Goal: Task Accomplishment & Management: Use online tool/utility

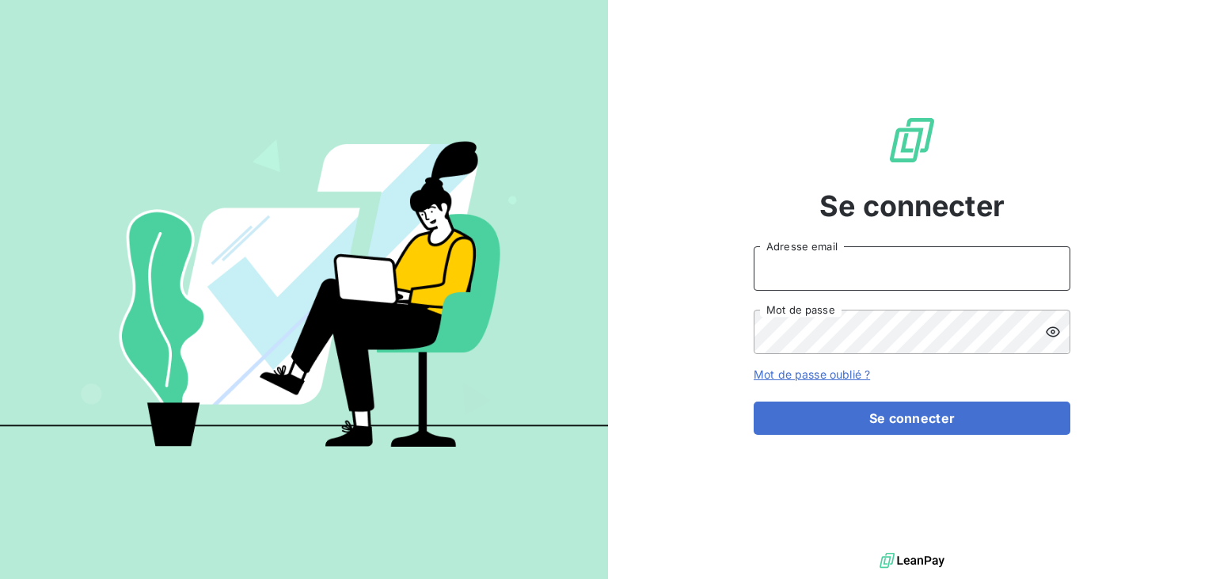
click at [871, 249] on input "Adresse email" at bounding box center [912, 268] width 317 height 44
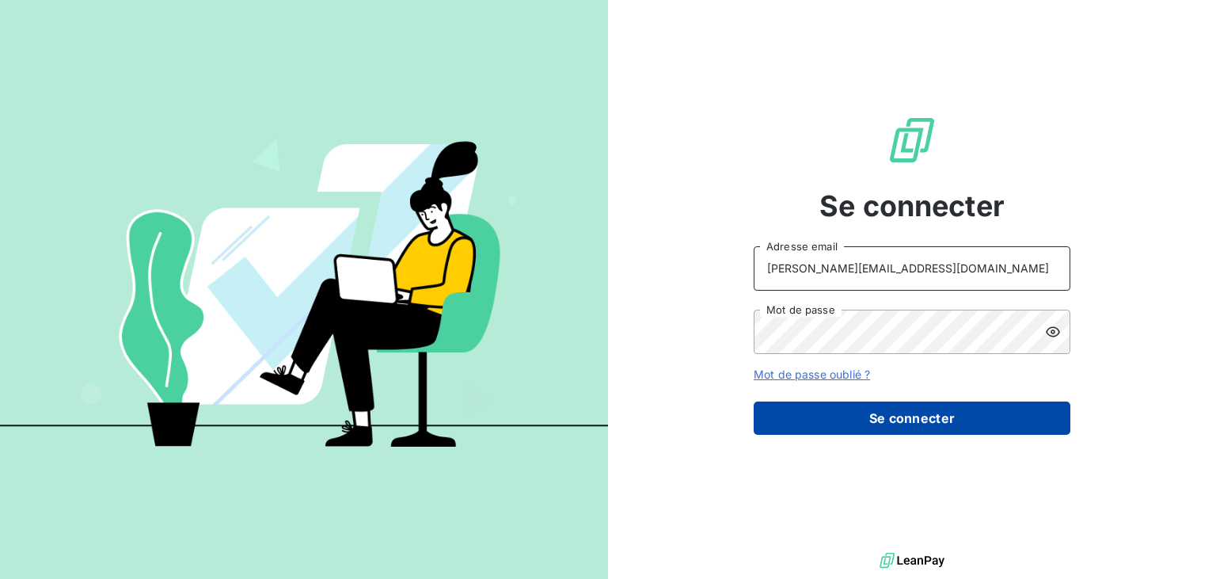
type input "[PERSON_NAME][EMAIL_ADDRESS][DOMAIN_NAME]"
click at [856, 403] on button "Se connecter" at bounding box center [912, 417] width 317 height 33
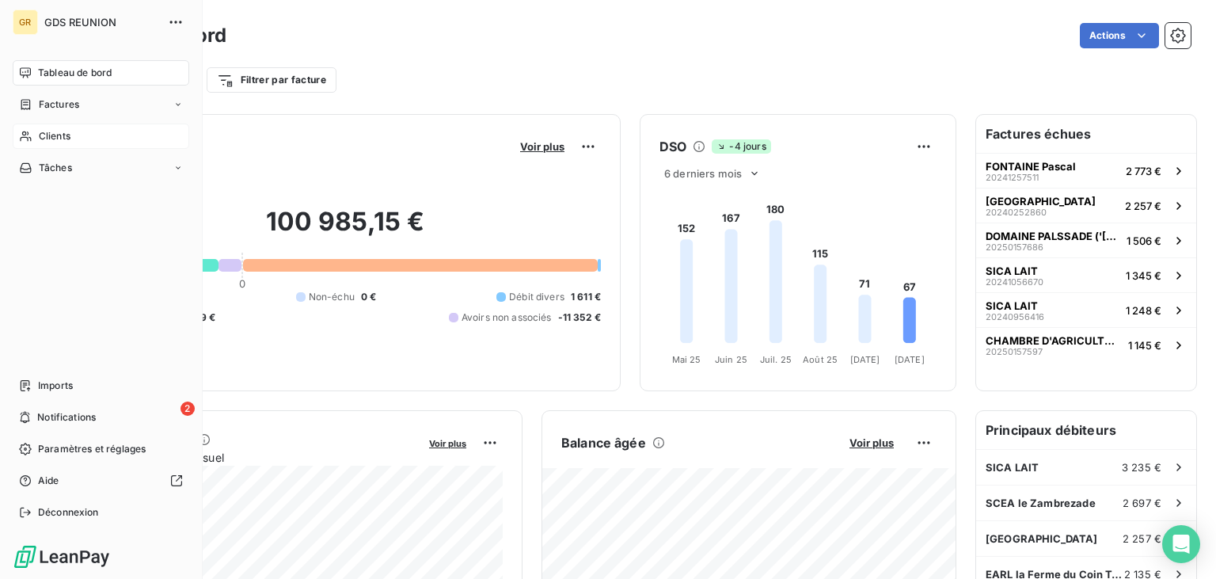
click at [46, 137] on span "Clients" at bounding box center [55, 136] width 32 height 14
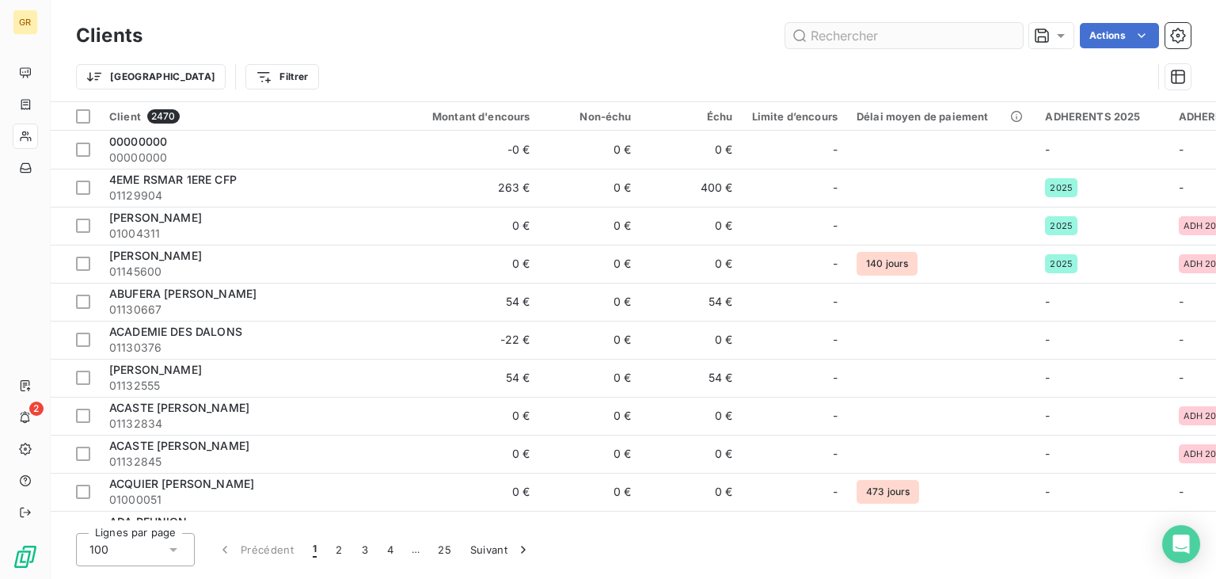
click at [831, 33] on input "text" at bounding box center [904, 35] width 238 height 25
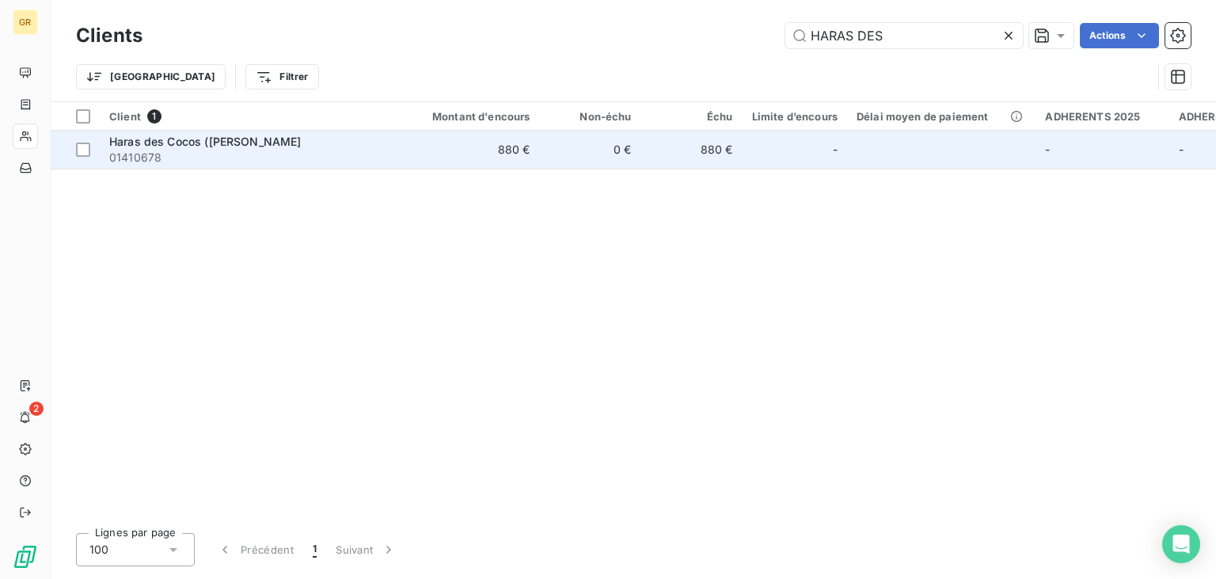
type input "HARAS DES"
click at [287, 141] on span "Haras des Cocos ([PERSON_NAME]" at bounding box center [205, 141] width 192 height 13
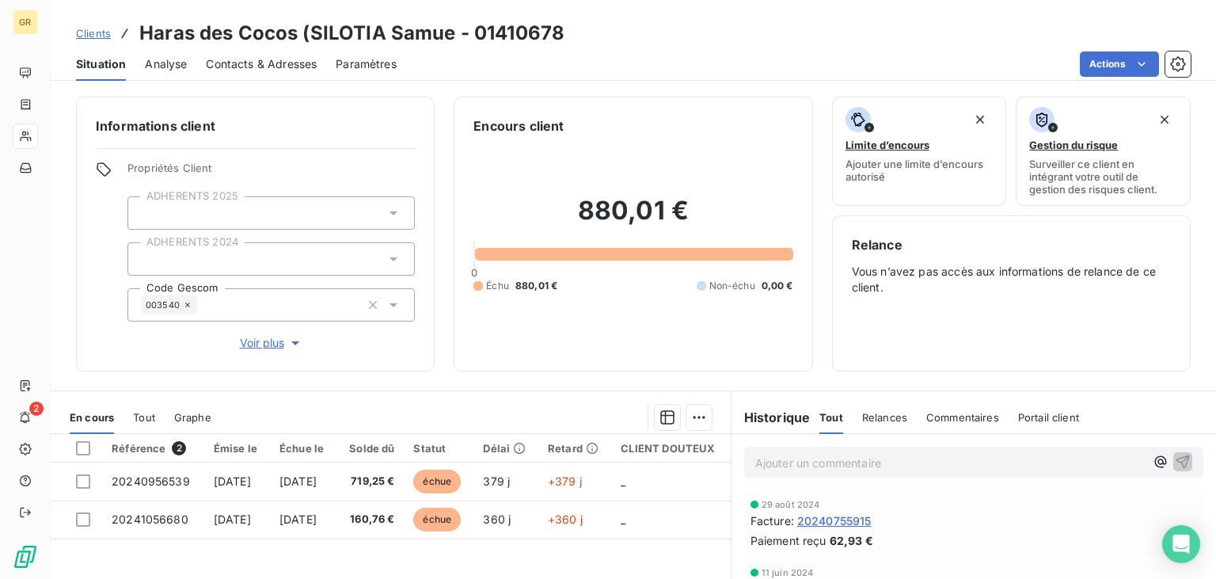
click at [241, 71] on span "Contacts & Adresses" at bounding box center [261, 64] width 111 height 16
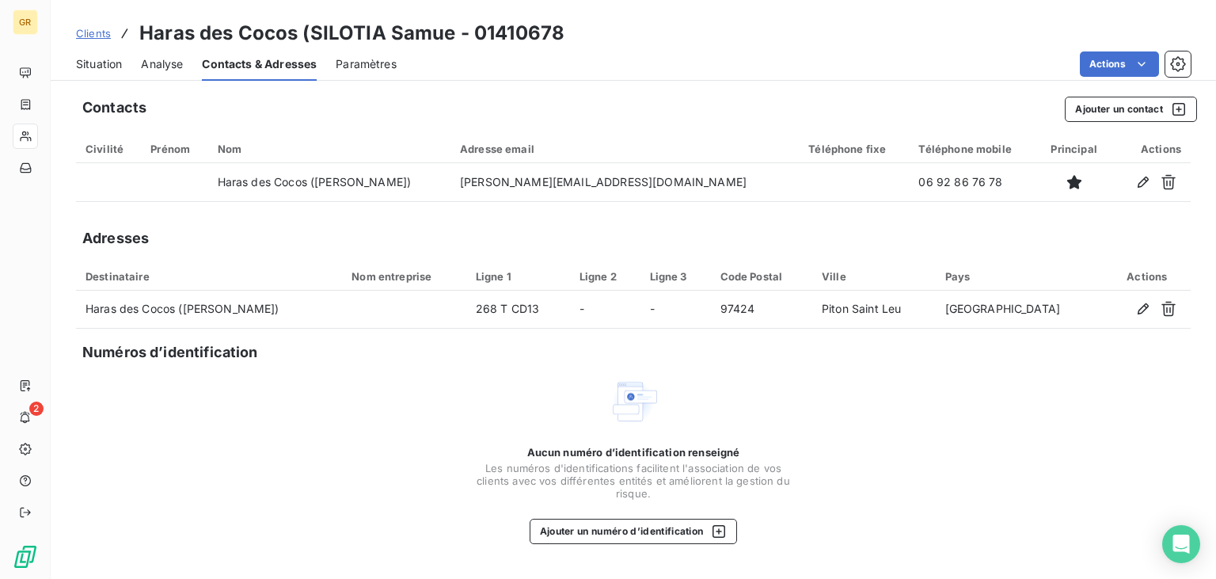
click at [99, 66] on span "Situation" at bounding box center [99, 64] width 46 height 16
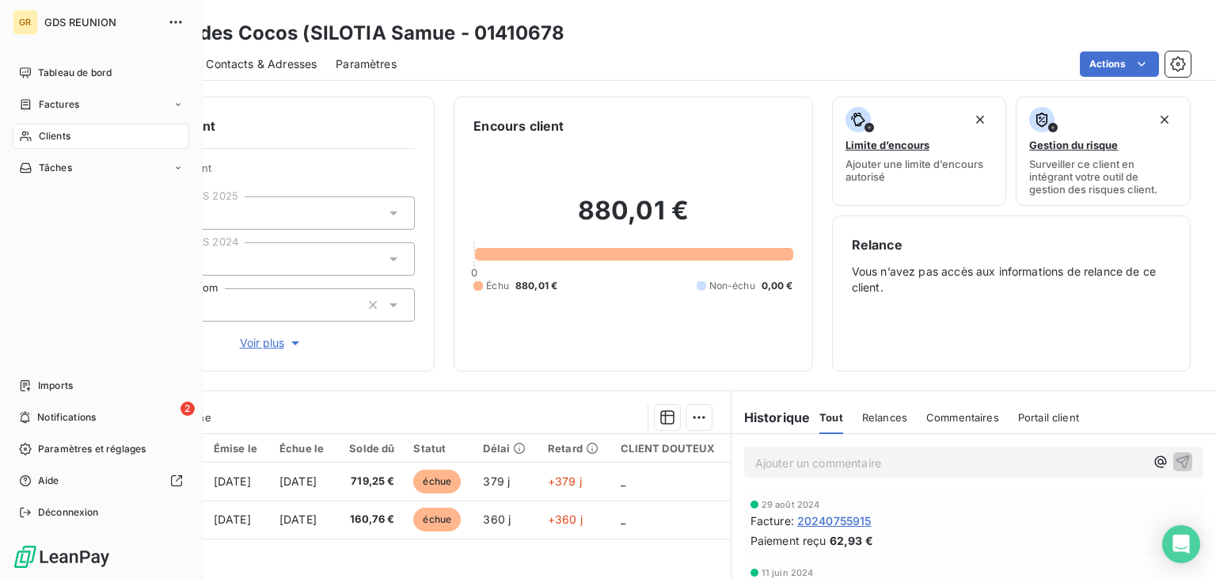
click at [38, 133] on div "Clients" at bounding box center [101, 136] width 177 height 25
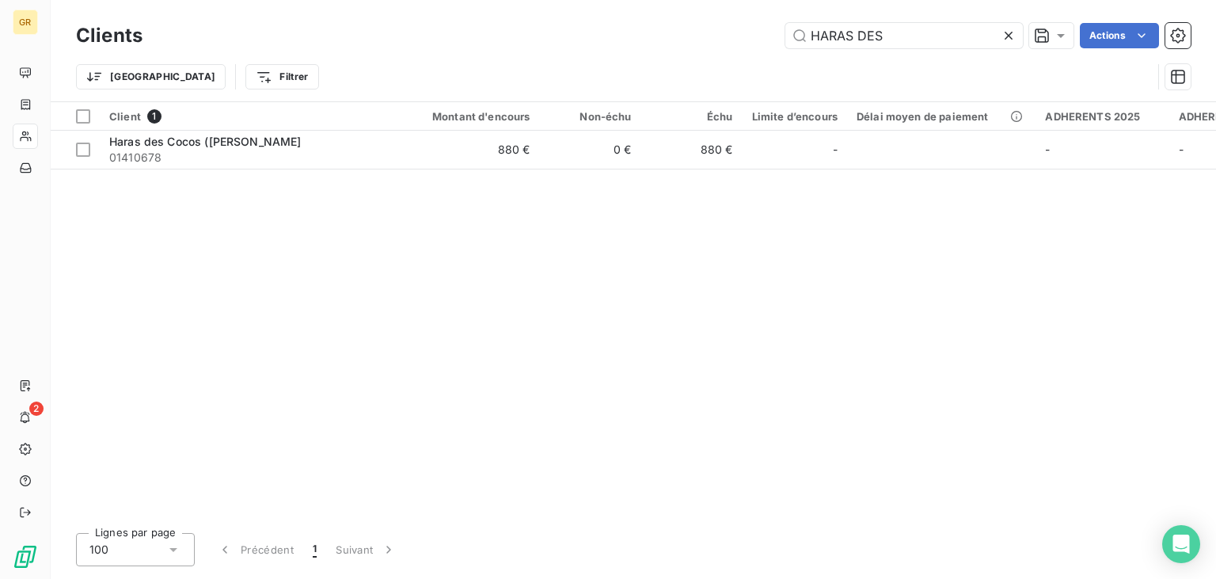
drag, startPoint x: 901, startPoint y: 40, endPoint x: 563, endPoint y: 1, distance: 340.3
click at [785, 23] on input "HARAS DES" at bounding box center [904, 35] width 238 height 25
click at [187, 210] on div "Client 1 Montant d'encours Non-échu Échu Limite d’encours Délai moyen de paieme…" at bounding box center [633, 311] width 1165 height 418
drag, startPoint x: 900, startPoint y: 40, endPoint x: 714, endPoint y: 27, distance: 186.5
click at [785, 27] on input "HARAS DES" at bounding box center [904, 35] width 238 height 25
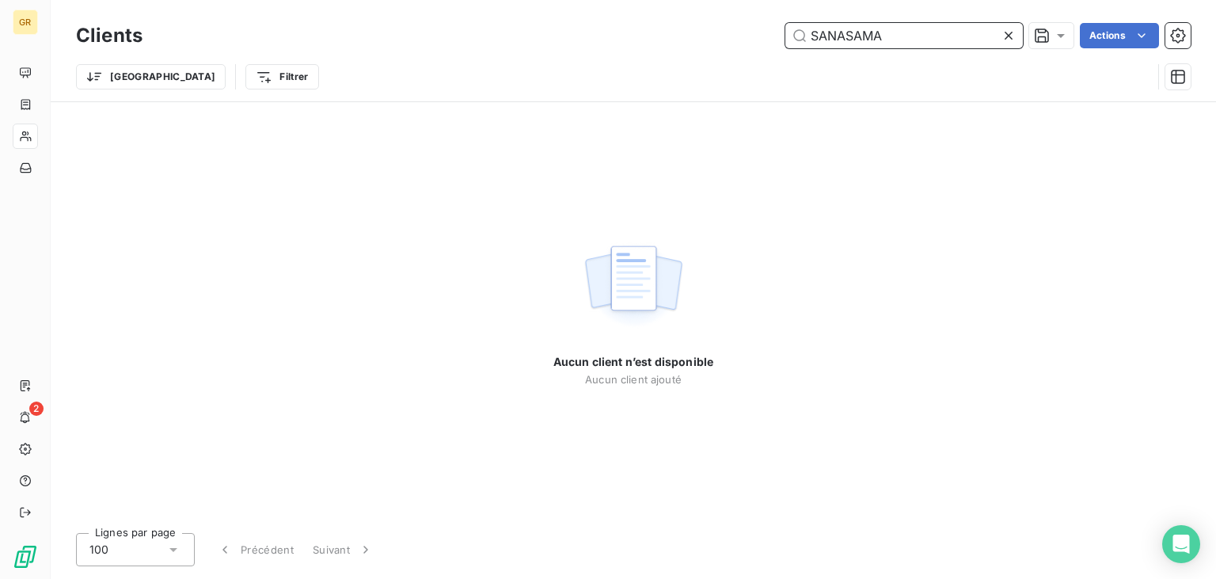
click at [853, 29] on input "SANASAMA" at bounding box center [904, 35] width 238 height 25
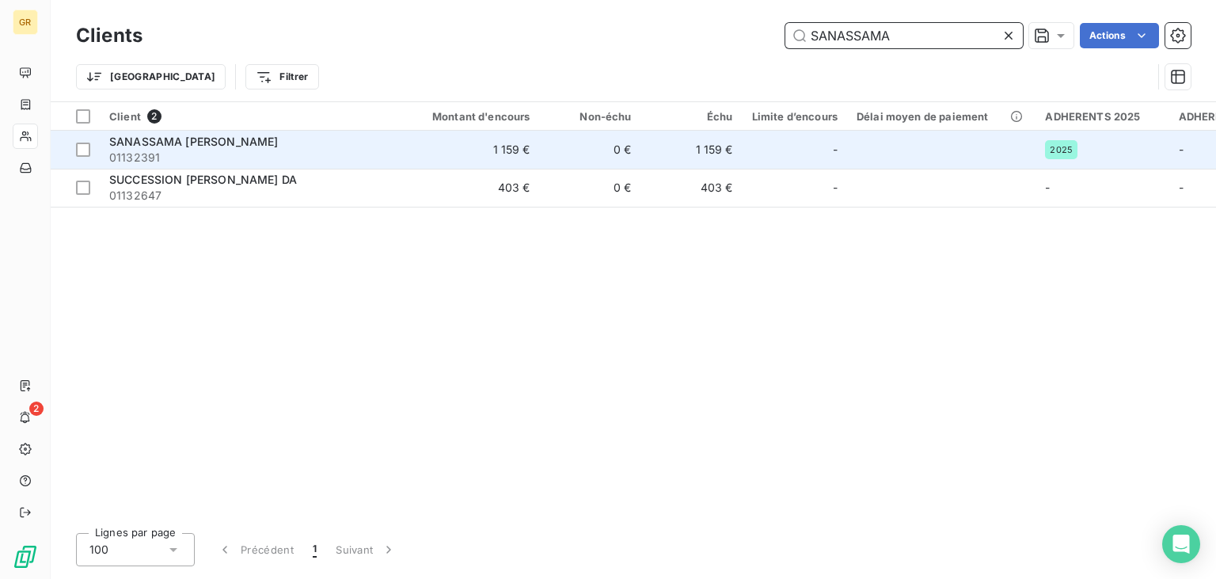
type input "SANASSAMA"
click at [268, 150] on span "01132391" at bounding box center [251, 158] width 285 height 16
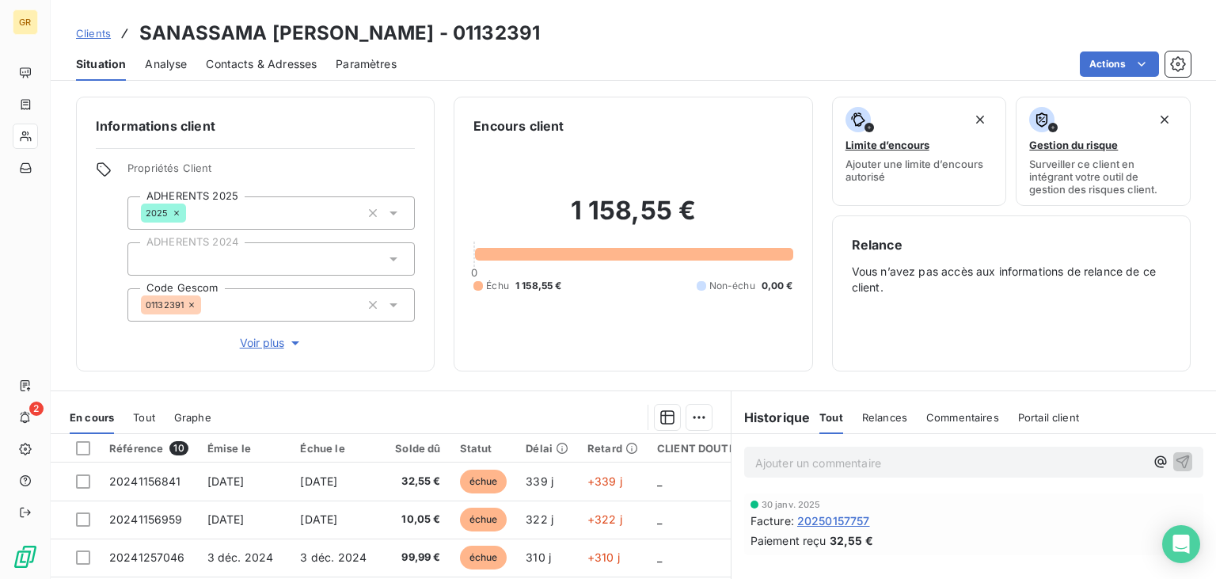
click at [251, 71] on span "Contacts & Adresses" at bounding box center [261, 64] width 111 height 16
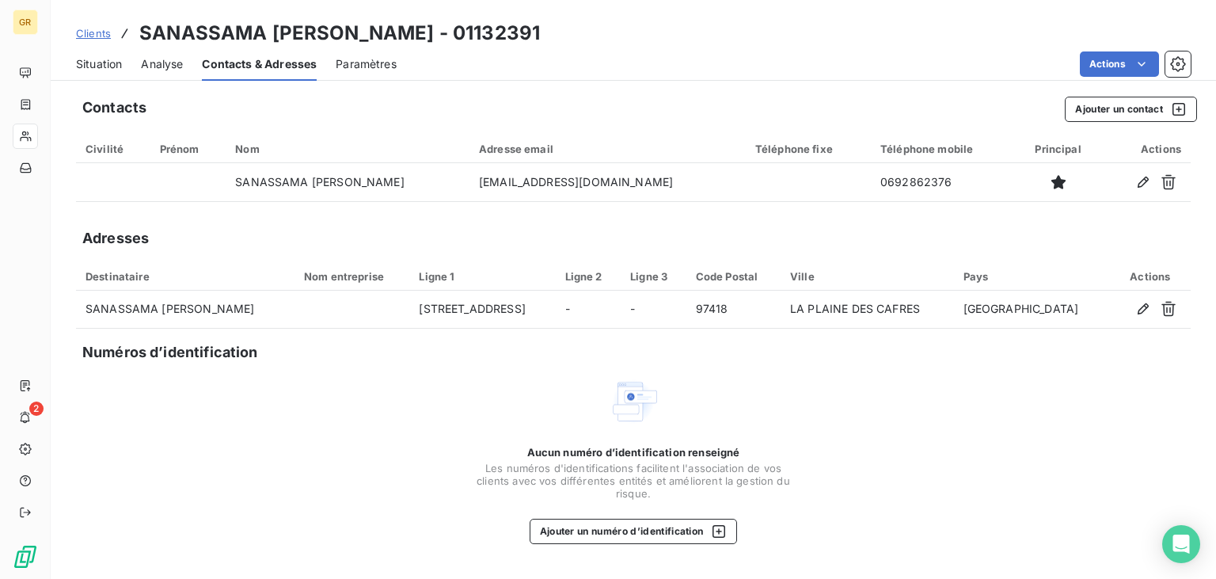
click at [113, 67] on span "Situation" at bounding box center [99, 64] width 46 height 16
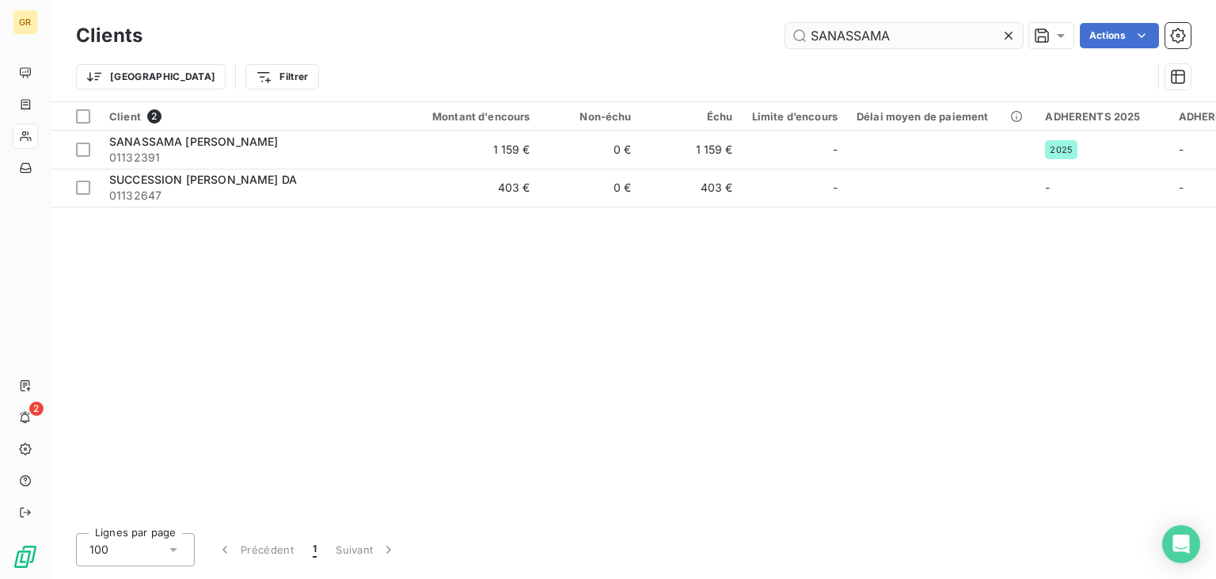
drag, startPoint x: 958, startPoint y: 40, endPoint x: 545, endPoint y: -35, distance: 420.1
click at [785, 23] on input "SANASSAMA" at bounding box center [904, 35] width 238 height 25
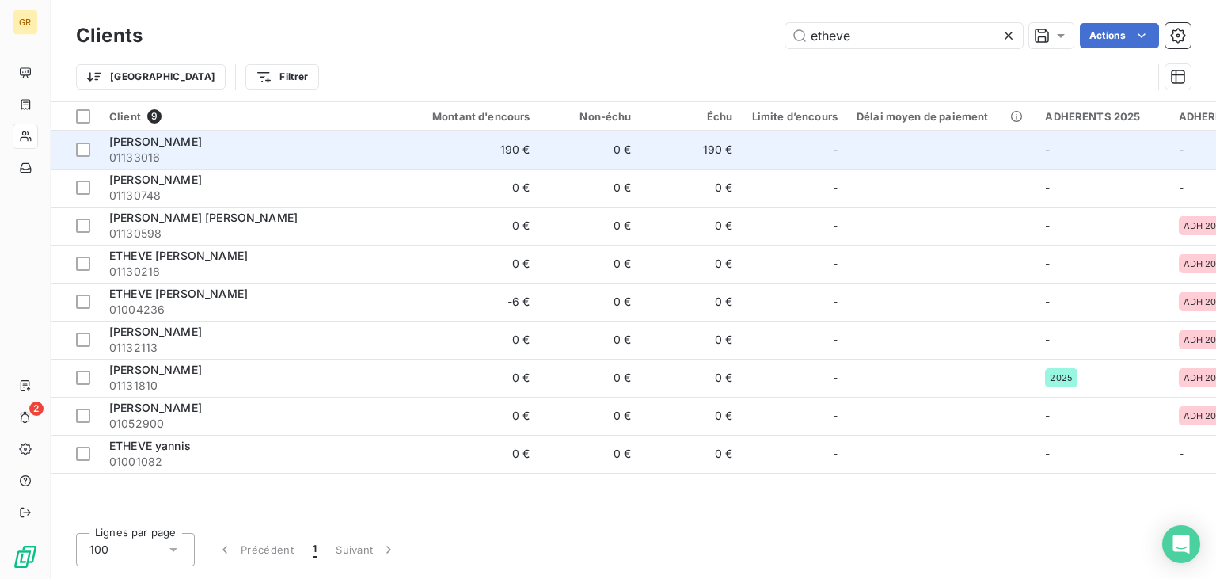
type input "etheve"
click at [156, 144] on span "[PERSON_NAME]" at bounding box center [155, 141] width 93 height 13
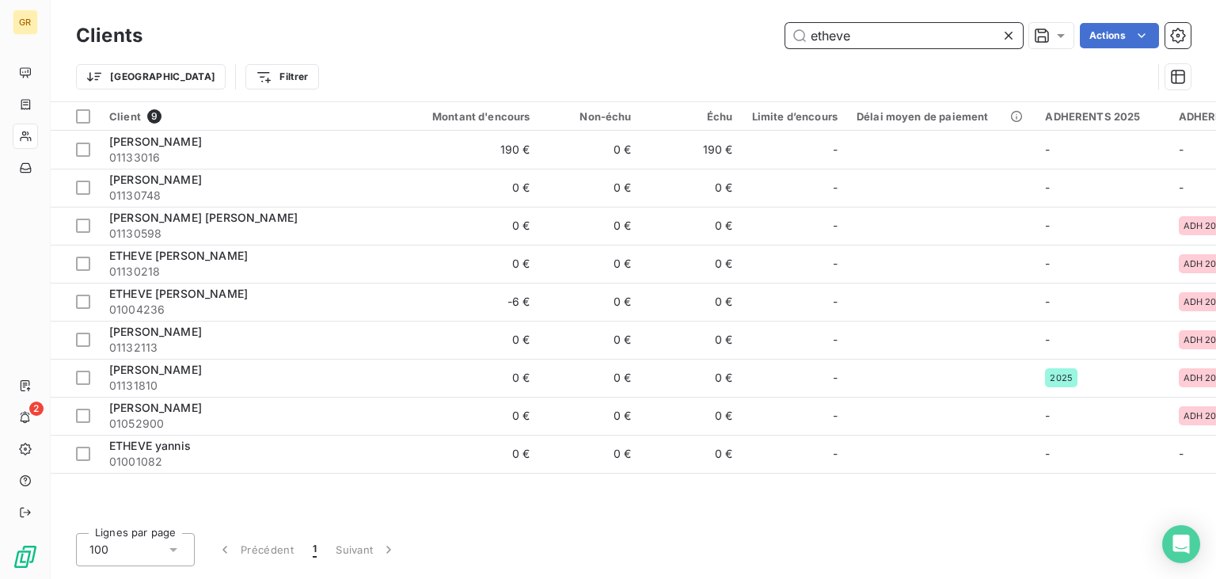
drag, startPoint x: 961, startPoint y: 30, endPoint x: 671, endPoint y: 9, distance: 290.6
click at [785, 23] on input "etheve" at bounding box center [904, 35] width 238 height 25
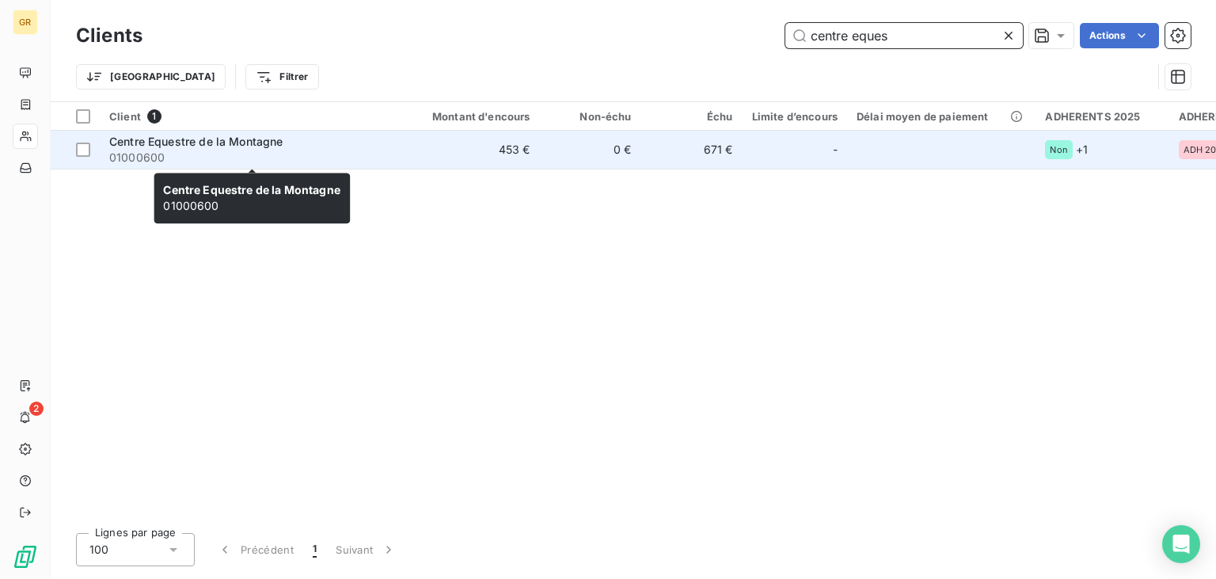
type input "centre eques"
click at [207, 140] on span "Centre Equestre de la Montagne" at bounding box center [196, 141] width 174 height 13
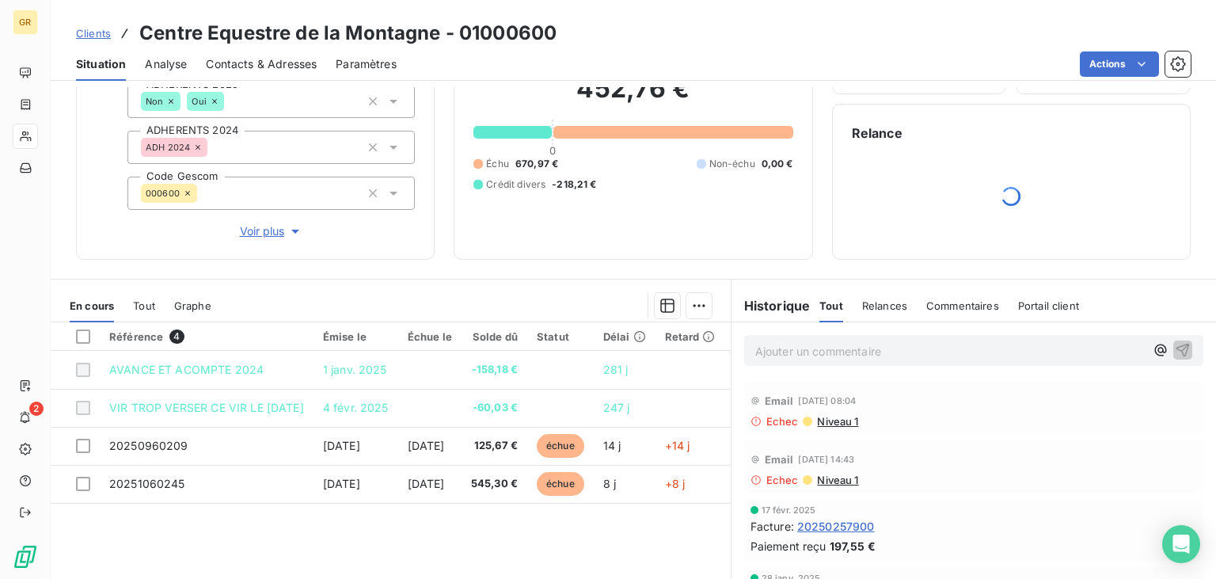
scroll to position [159, 0]
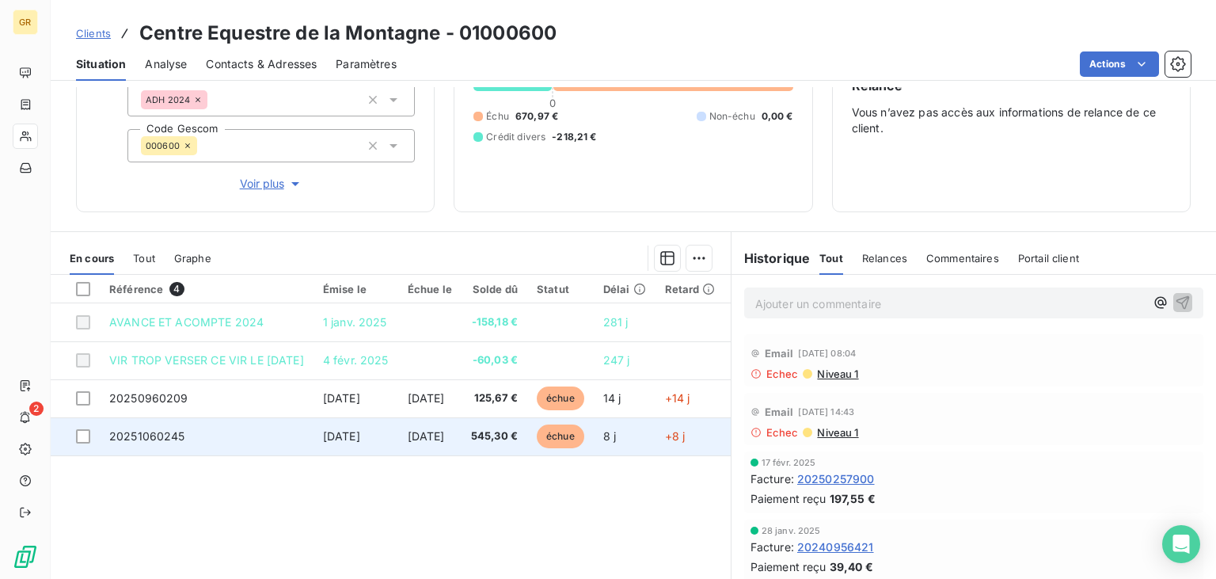
click at [445, 438] on span "[DATE]" at bounding box center [426, 435] width 37 height 13
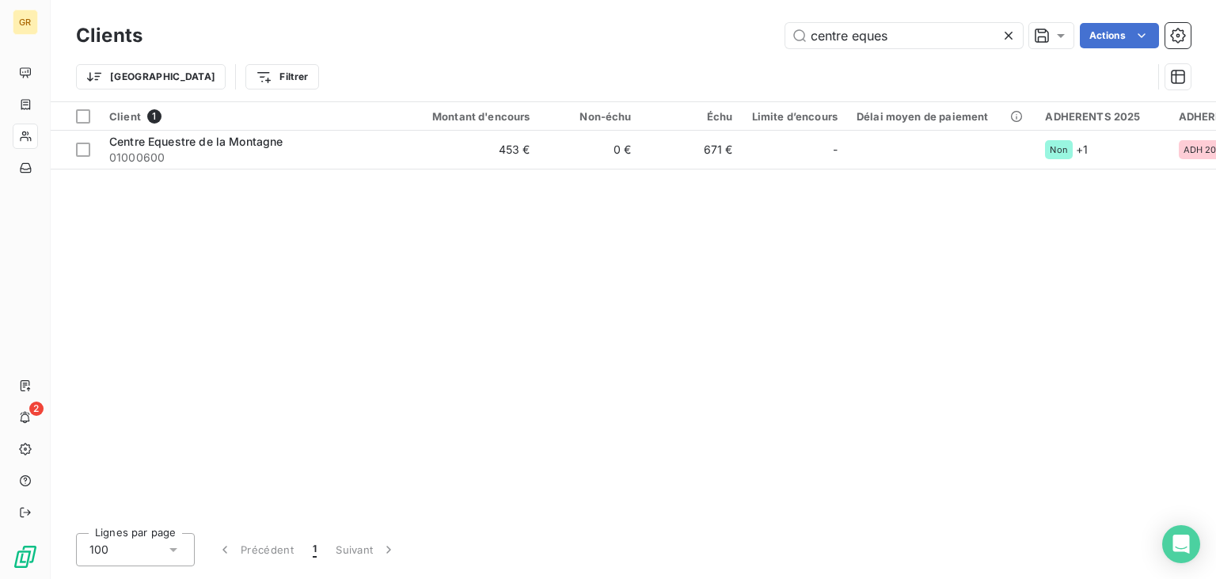
drag, startPoint x: 927, startPoint y: 38, endPoint x: 704, endPoint y: 3, distance: 226.0
click at [785, 23] on input "centre eques" at bounding box center [904, 35] width 238 height 25
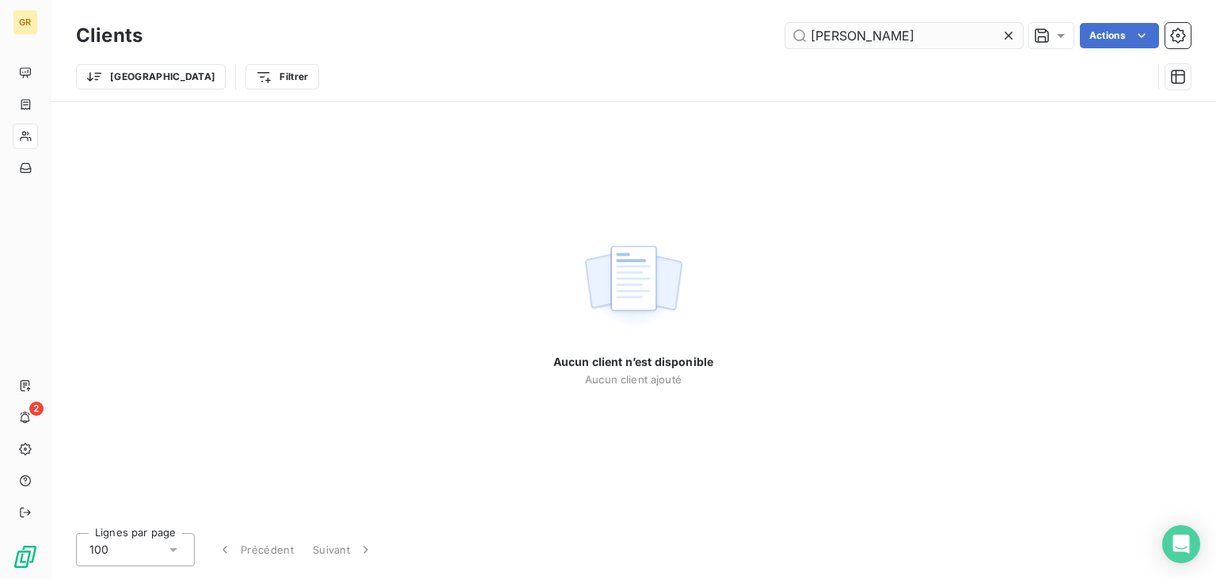
drag, startPoint x: 800, startPoint y: 30, endPoint x: 603, endPoint y: -3, distance: 199.9
click at [785, 23] on input "[PERSON_NAME]" at bounding box center [904, 35] width 238 height 25
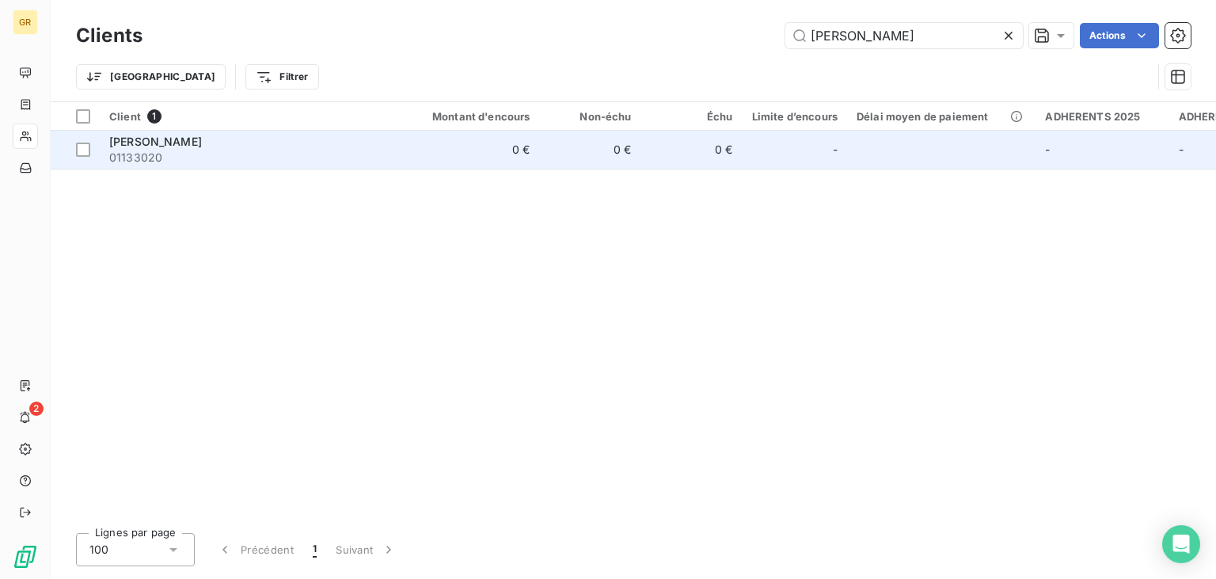
type input "[PERSON_NAME]"
click at [117, 155] on span "01133020" at bounding box center [251, 158] width 285 height 16
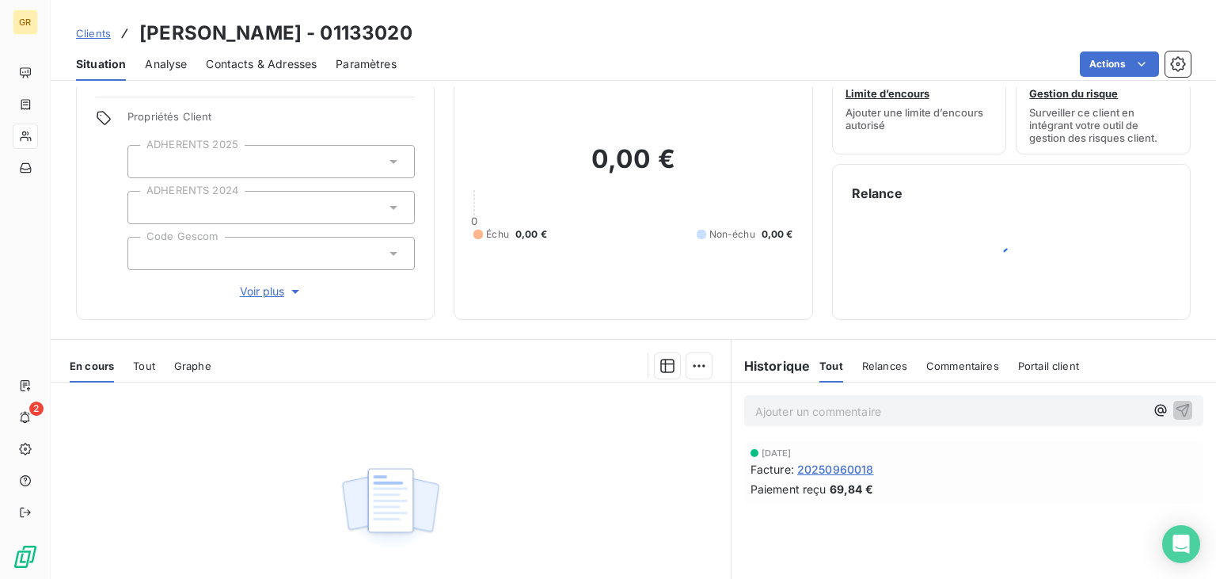
scroll to position [79, 0]
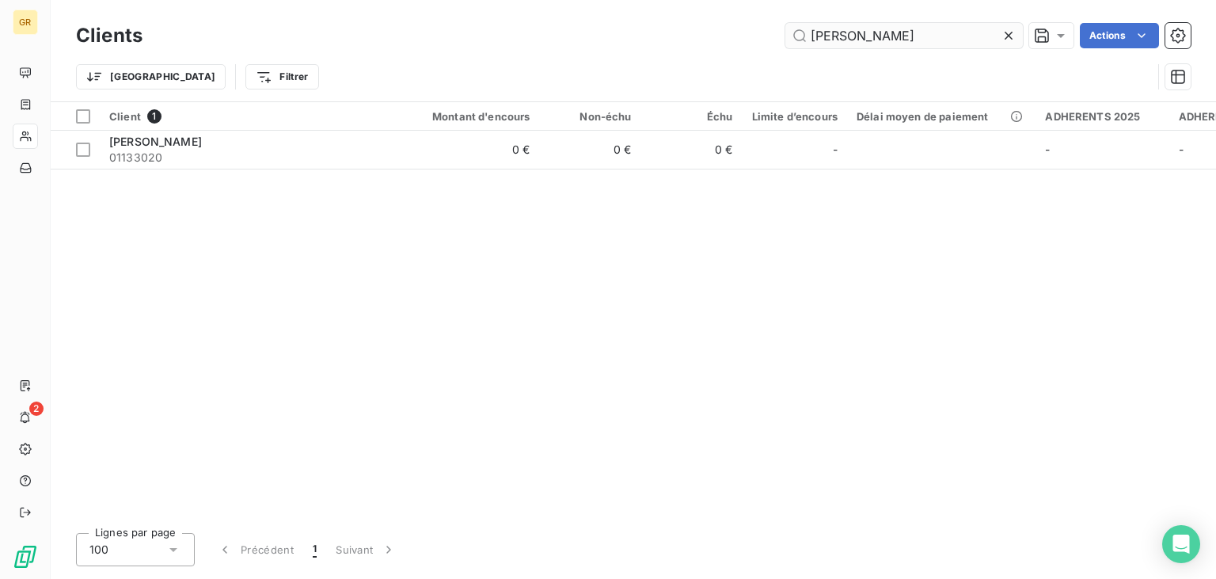
drag, startPoint x: 949, startPoint y: 44, endPoint x: 590, endPoint y: -19, distance: 364.2
click at [785, 23] on input "[PERSON_NAME]" at bounding box center [904, 35] width 238 height 25
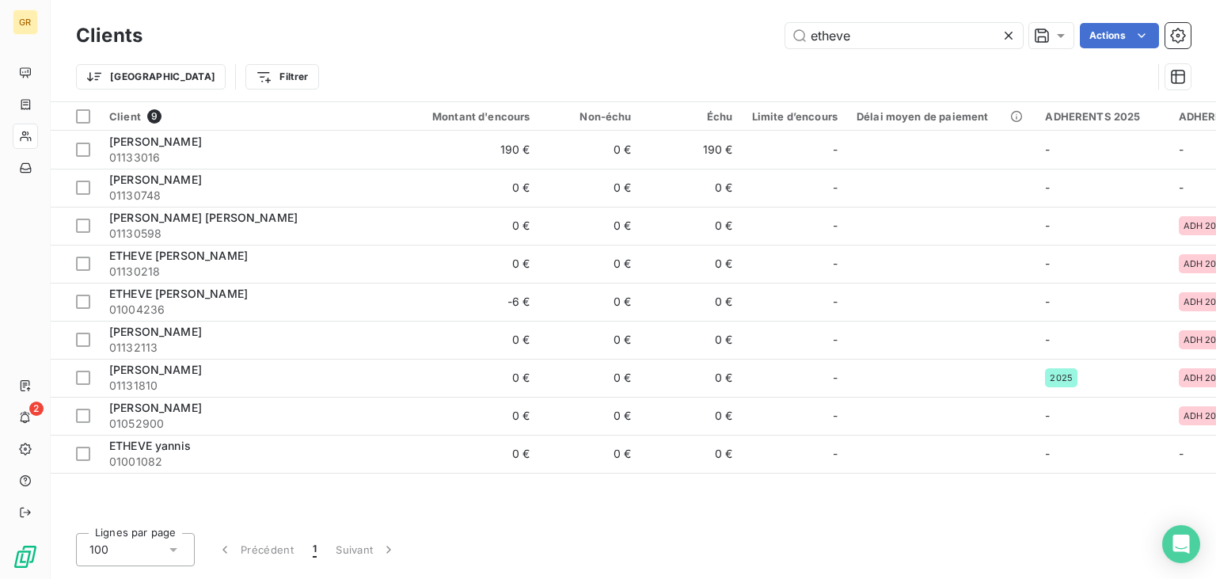
drag, startPoint x: 855, startPoint y: 39, endPoint x: 625, endPoint y: 17, distance: 230.7
click at [785, 23] on input "etheve" at bounding box center [904, 35] width 238 height 25
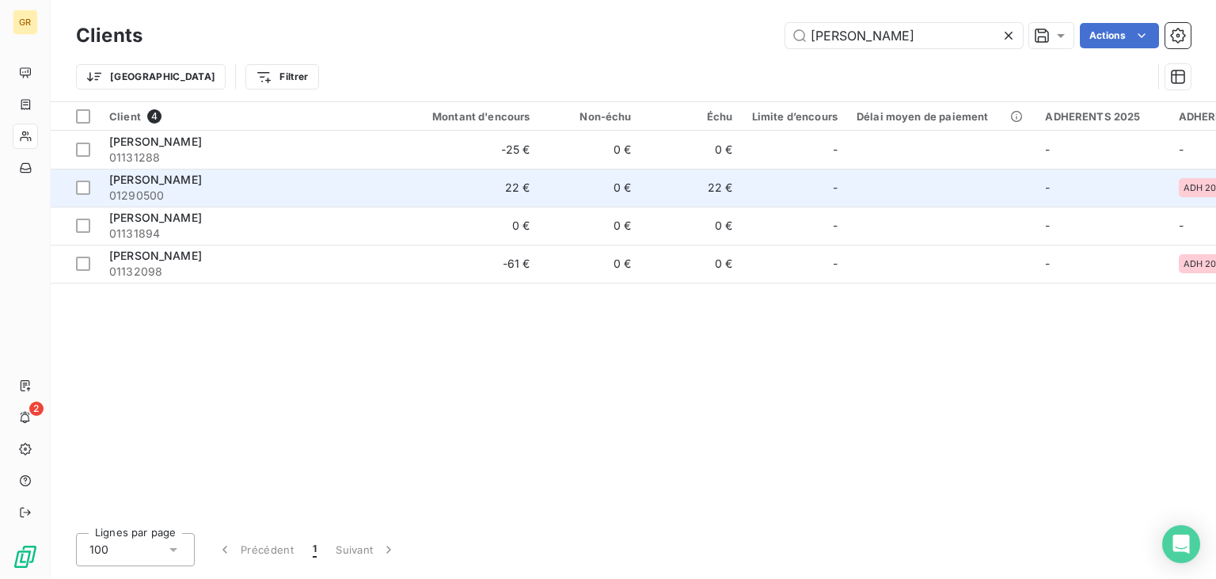
type input "[PERSON_NAME]"
click at [191, 191] on span "01290500" at bounding box center [251, 196] width 285 height 16
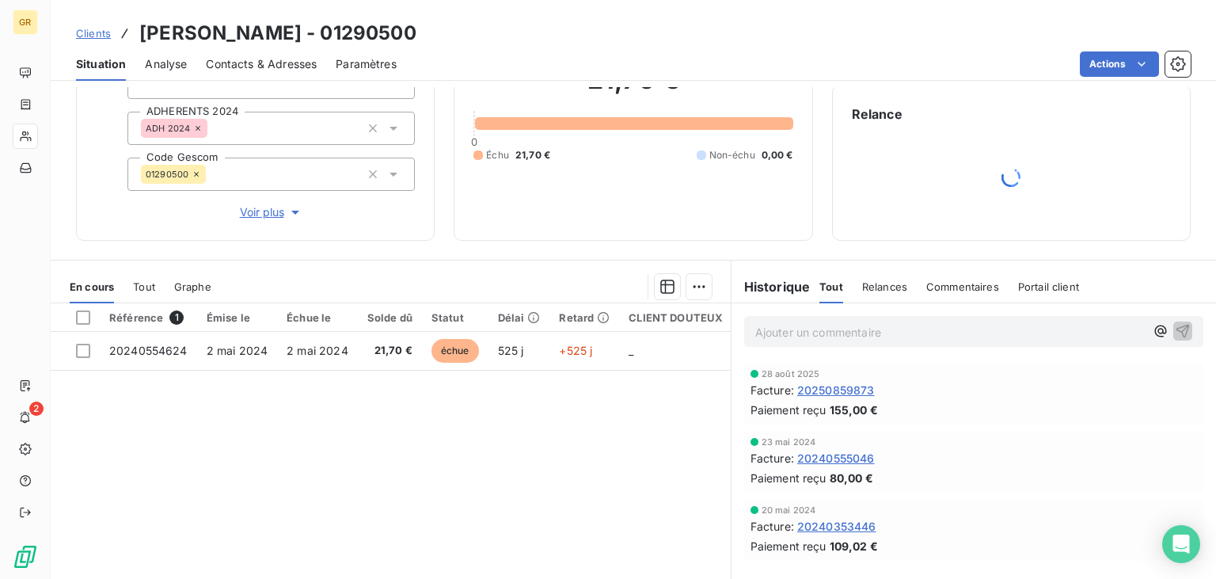
scroll to position [159, 0]
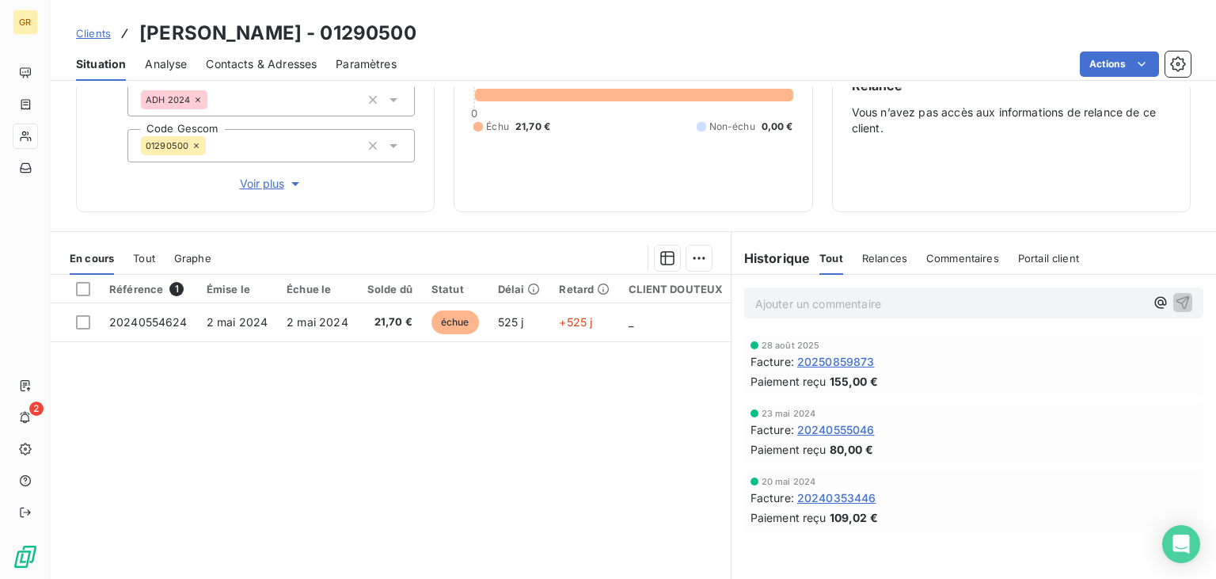
click at [862, 359] on span "20250859873" at bounding box center [836, 361] width 78 height 17
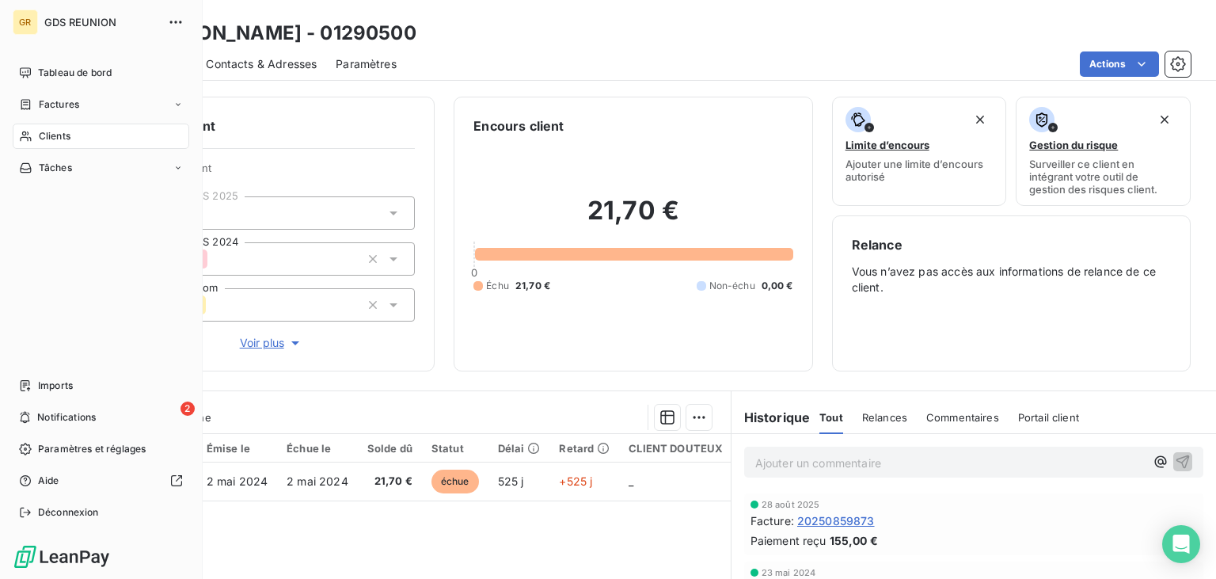
click at [30, 136] on icon at bounding box center [25, 136] width 13 height 13
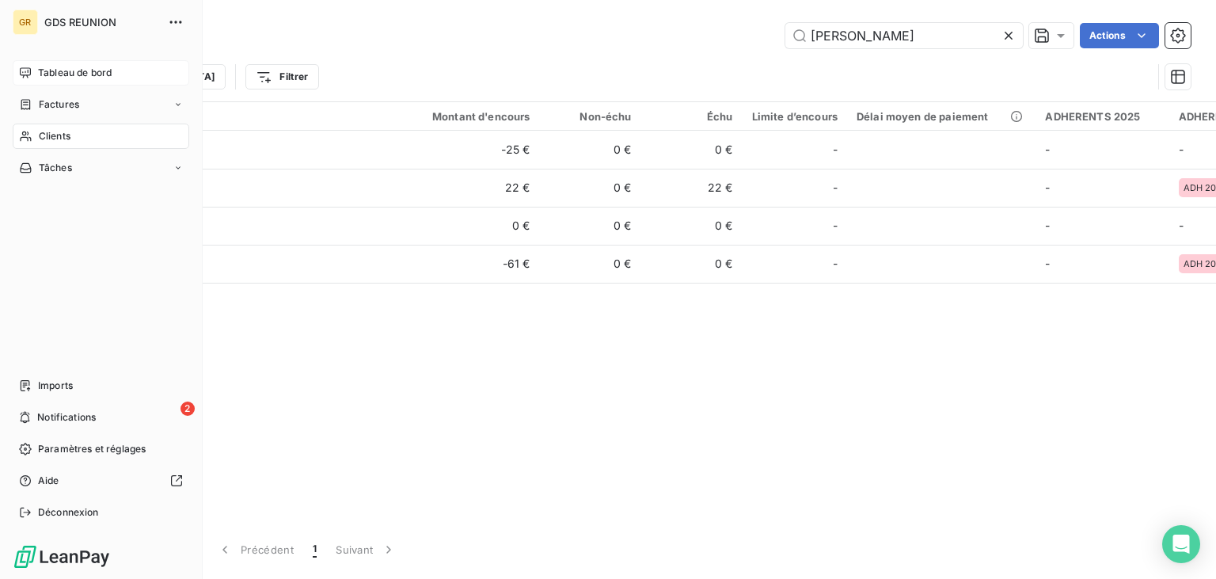
click at [78, 70] on span "Tableau de bord" at bounding box center [75, 73] width 74 height 14
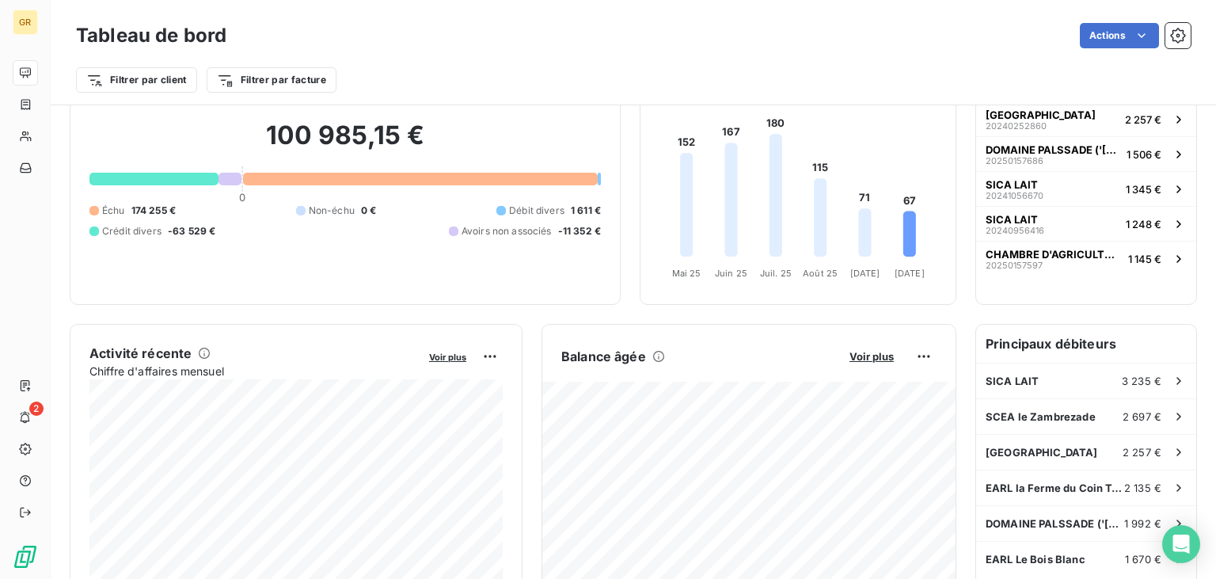
scroll to position [160, 0]
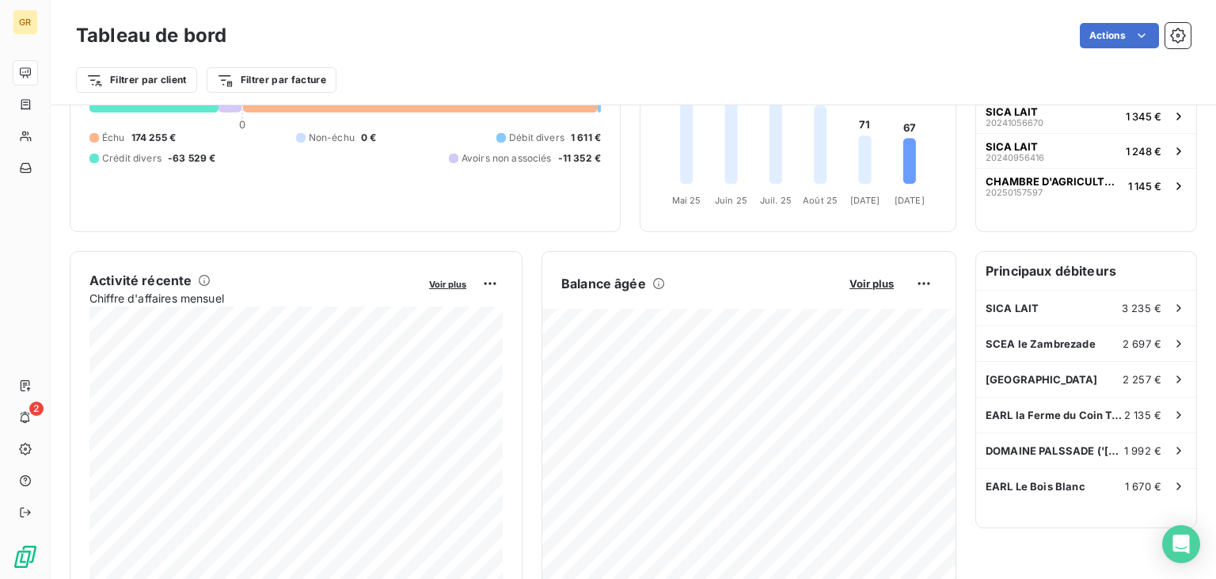
click at [1049, 272] on h6 "Principaux débiteurs" at bounding box center [1086, 271] width 220 height 38
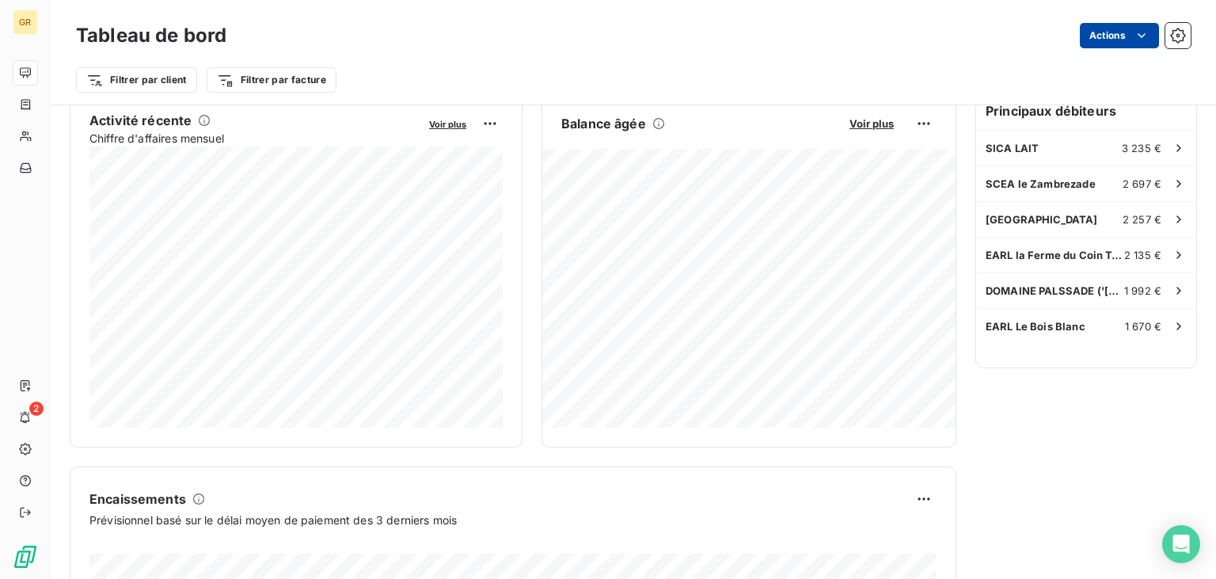
click at [1150, 40] on html "GR 2 Tableau de bord Actions Filtrer par client Filtrer par facture Encours cli…" at bounding box center [608, 289] width 1216 height 579
click at [807, 40] on html "GR 2 Tableau de bord Actions Exporter le tableau de bord Planifier un rapport F…" at bounding box center [608, 289] width 1216 height 579
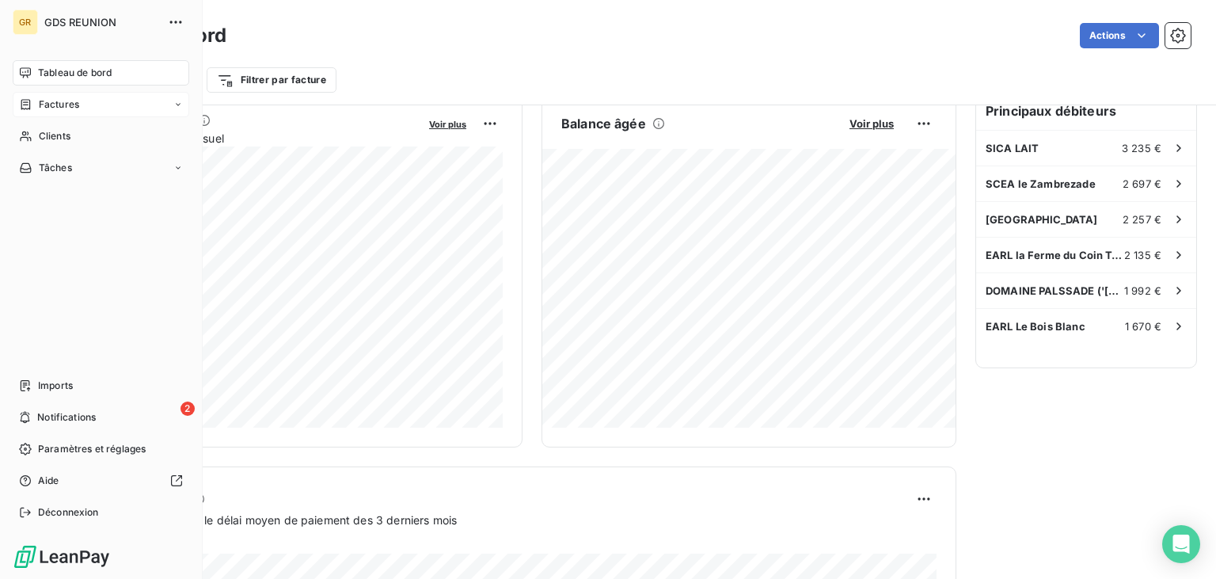
click at [69, 104] on span "Factures" at bounding box center [59, 104] width 40 height 14
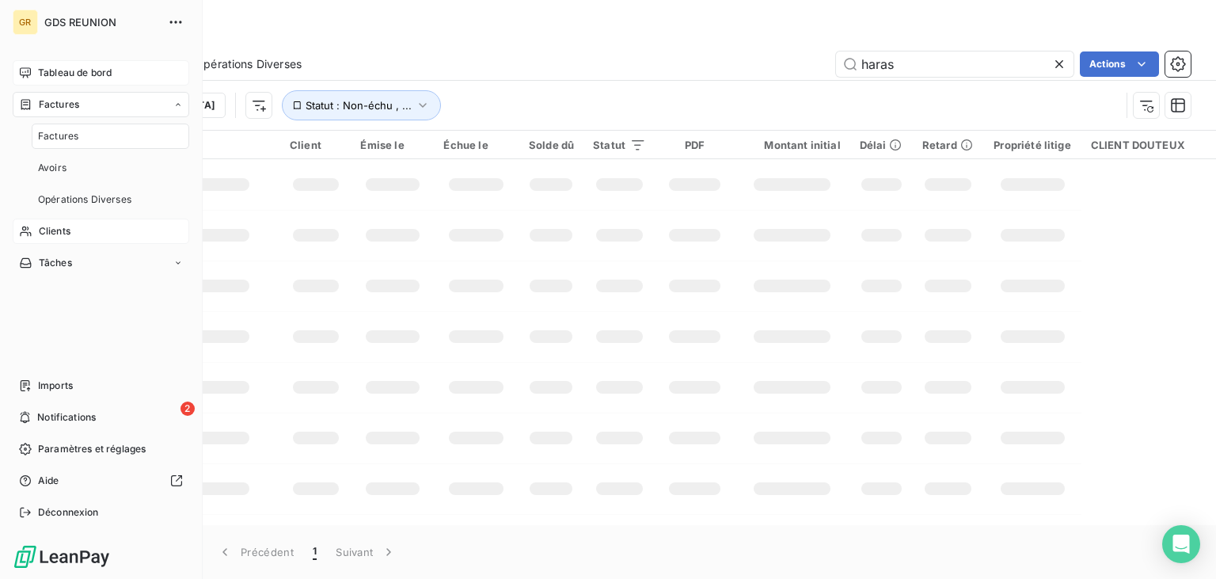
click at [52, 231] on span "Clients" at bounding box center [55, 231] width 32 height 14
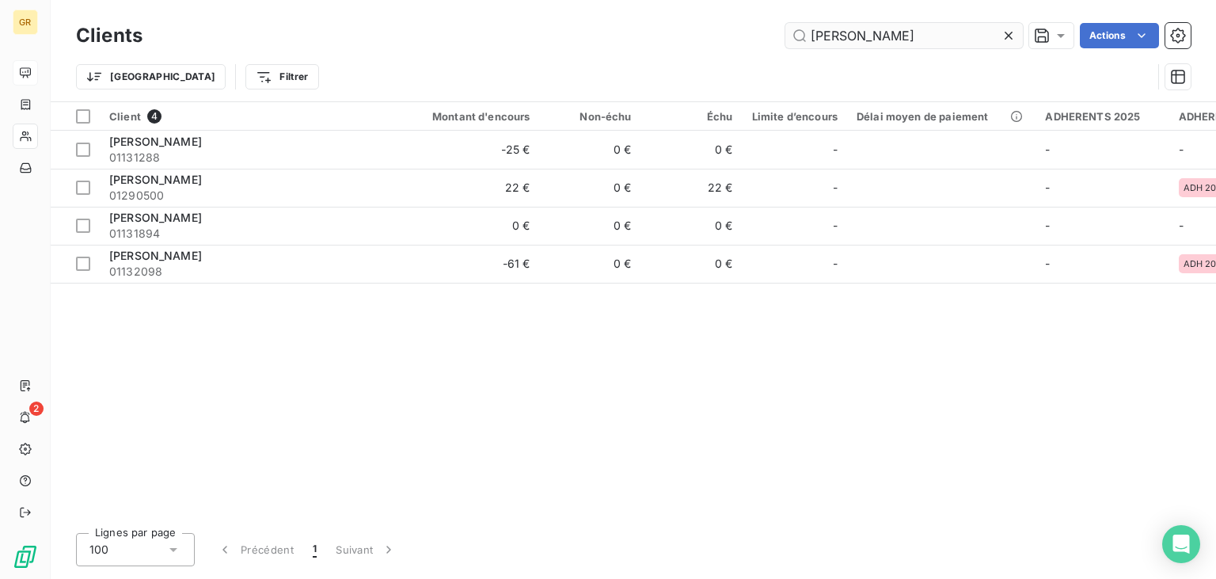
drag, startPoint x: 917, startPoint y: 46, endPoint x: 490, endPoint y: -62, distance: 440.1
click at [785, 23] on input "[PERSON_NAME]" at bounding box center [904, 35] width 238 height 25
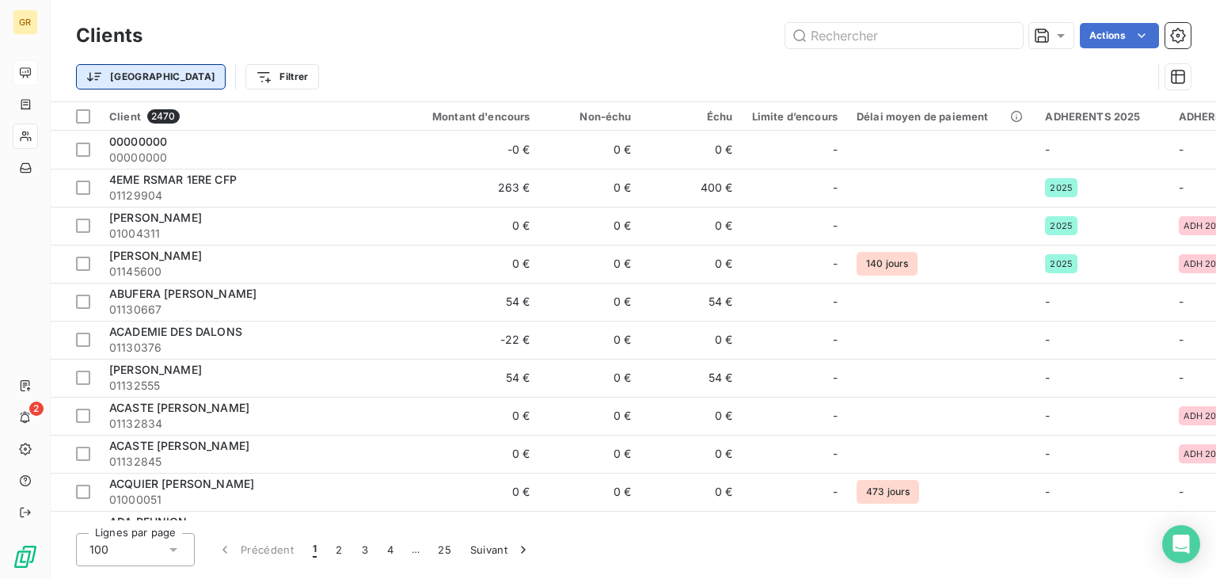
click at [130, 82] on html "GR 2 Clients Actions Trier Filtrer Client 2470 Montant d'encours Non-échu Échu …" at bounding box center [608, 289] width 1216 height 579
click at [207, 76] on html "GR 2 Clients Actions Trier Filtrer Client 2470 Montant d'encours Non-échu Échu …" at bounding box center [608, 289] width 1216 height 579
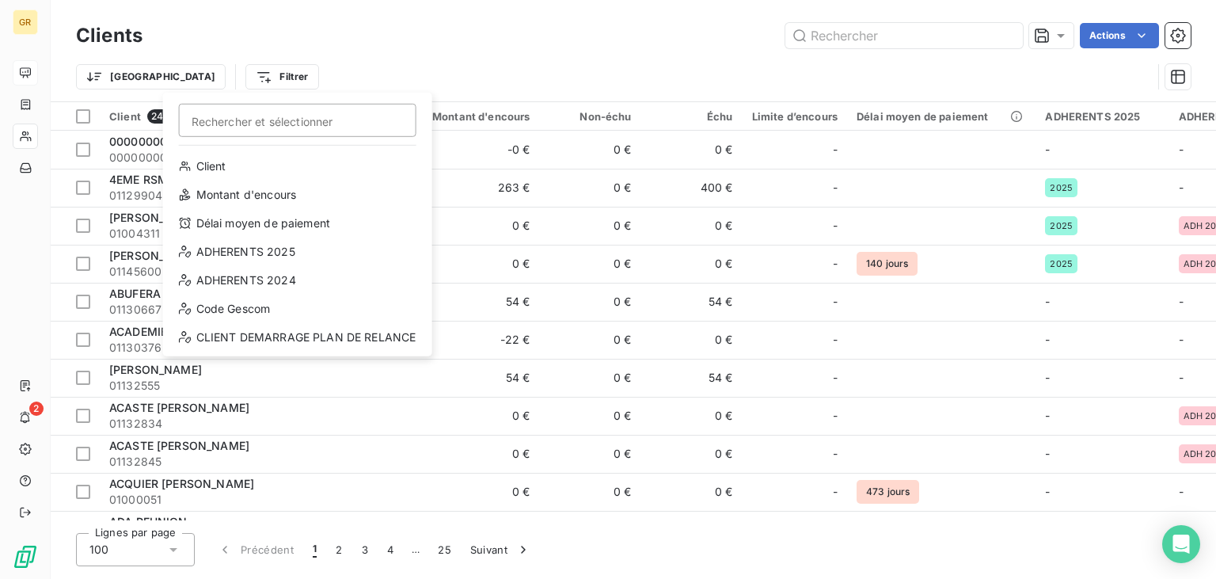
click at [116, 76] on html "GR 2 Clients Actions Trier Filtrer Rechercher et sélectionner Client Montant d'…" at bounding box center [608, 289] width 1216 height 579
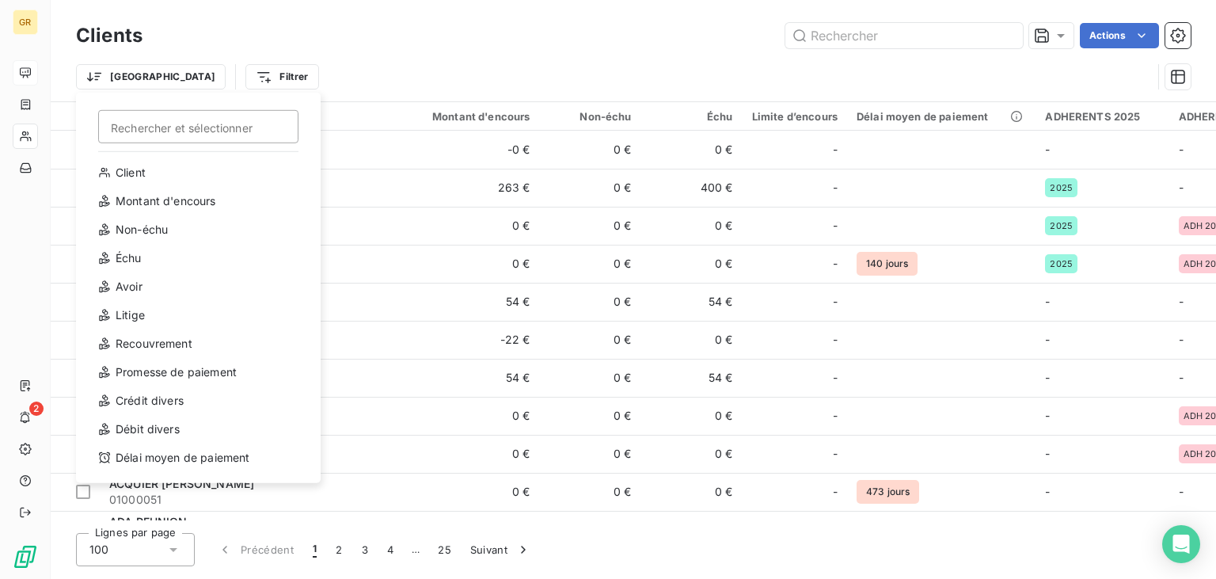
click at [116, 76] on html "GR 2 Clients Actions Trier Rechercher et sélectionner Client Montant d'encours …" at bounding box center [608, 289] width 1216 height 579
click at [142, 324] on div "Litige" at bounding box center [198, 314] width 219 height 25
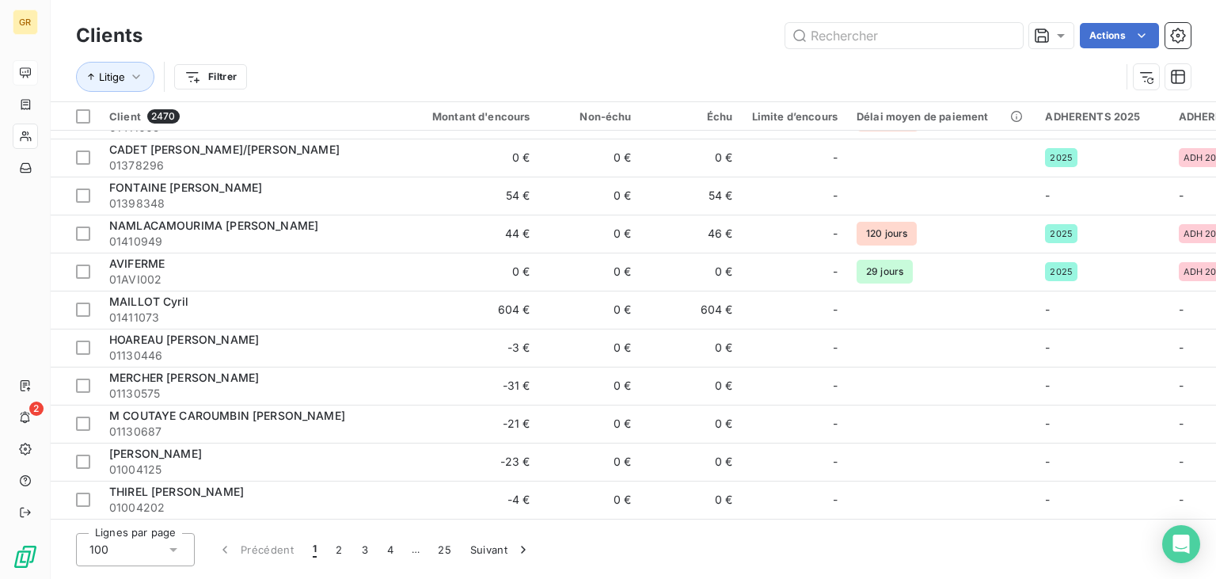
scroll to position [3411, 0]
